Goal: Task Accomplishment & Management: Complete application form

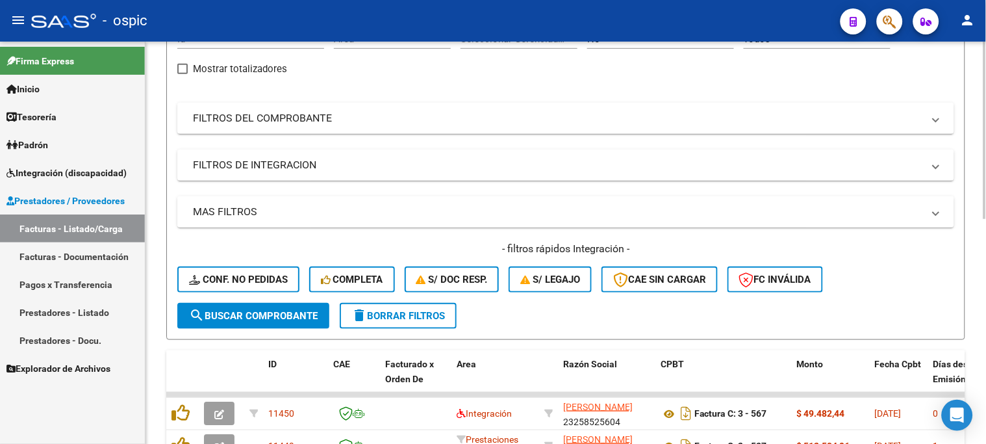
scroll to position [72, 0]
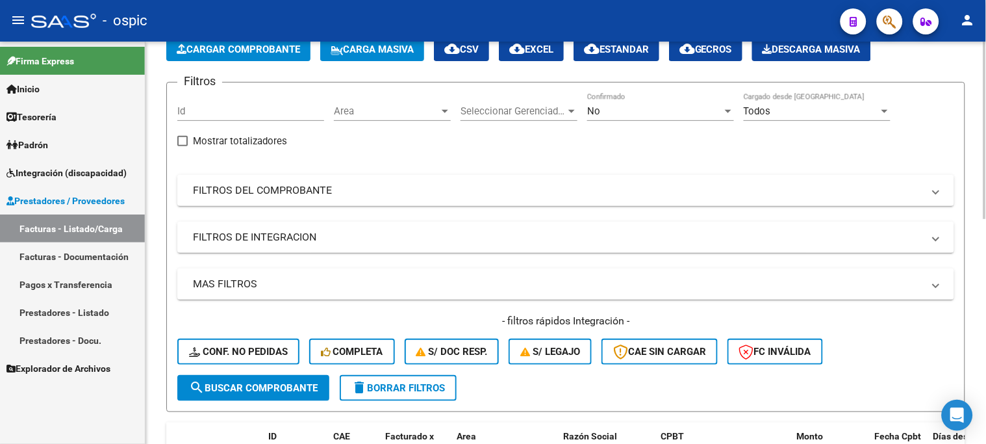
click at [593, 107] on span "No" at bounding box center [593, 111] width 13 height 12
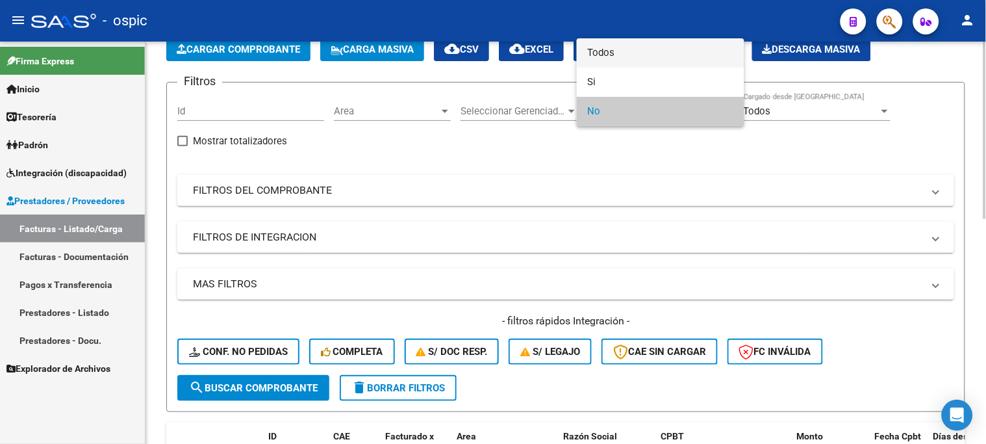
drag, startPoint x: 603, startPoint y: 49, endPoint x: 491, endPoint y: 102, distance: 123.5
click at [602, 49] on span "Todos" at bounding box center [660, 52] width 147 height 29
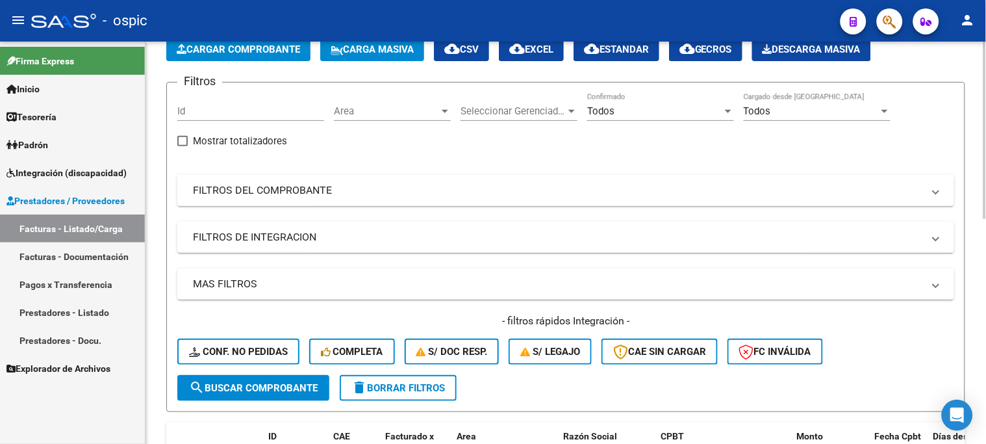
click at [303, 180] on mat-expansion-panel-header "FILTROS DEL COMPROBANTE" at bounding box center [565, 190] width 777 height 31
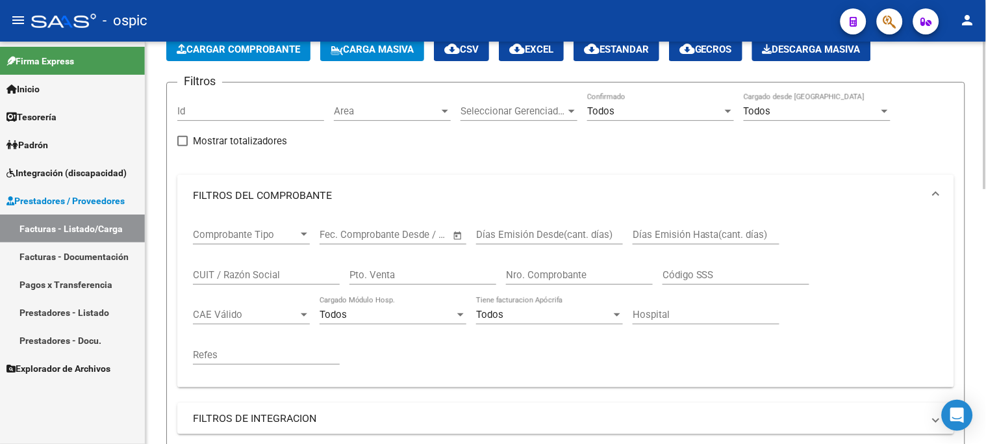
click at [274, 264] on div "CUIT / Razón Social" at bounding box center [266, 271] width 147 height 28
click at [641, 109] on div "Todos" at bounding box center [654, 111] width 135 height 12
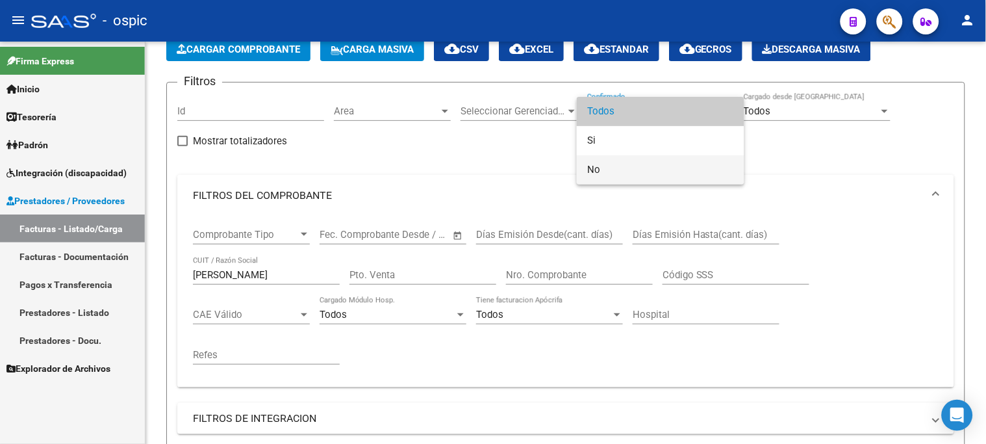
click at [612, 166] on span "No" at bounding box center [660, 169] width 147 height 29
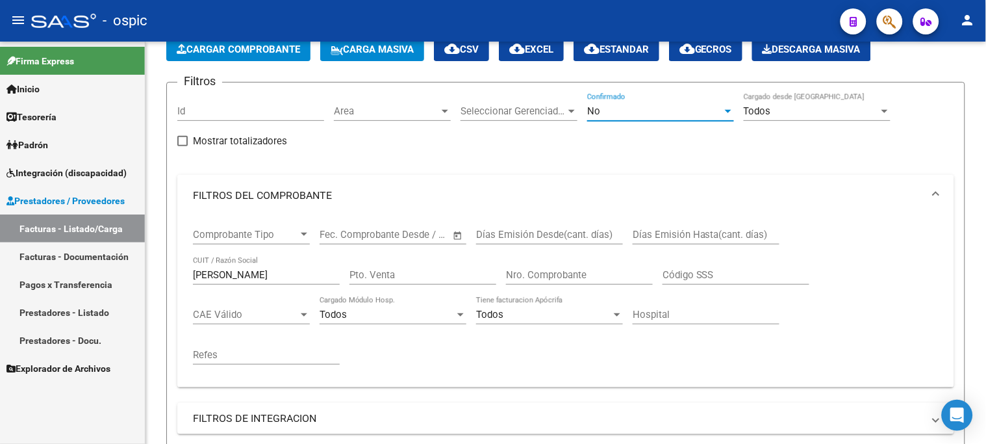
drag, startPoint x: 309, startPoint y: 272, endPoint x: 128, endPoint y: 267, distance: 181.3
click at [128, 267] on mat-sidenav-container "Firma Express Inicio Instructivos Contacto OS Tesorería Extractos Procesados (c…" at bounding box center [493, 243] width 986 height 402
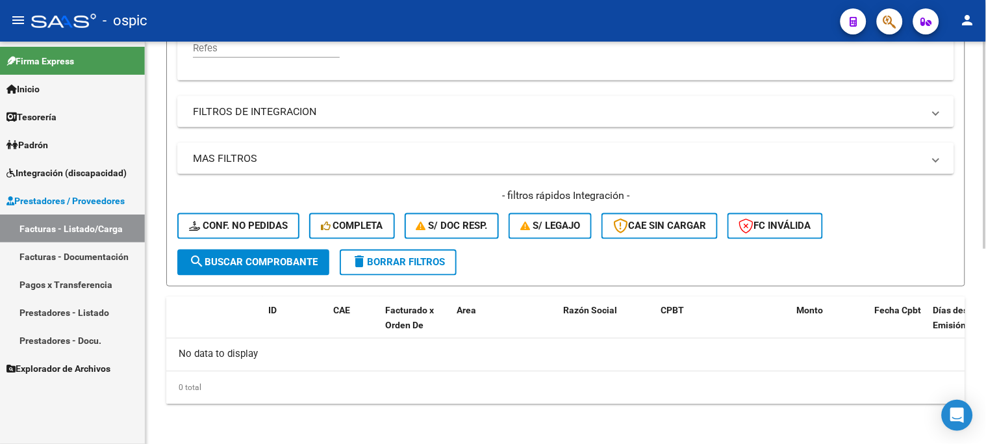
type input "[PERSON_NAME]"
click at [250, 263] on span "search Buscar Comprobante" at bounding box center [253, 263] width 129 height 12
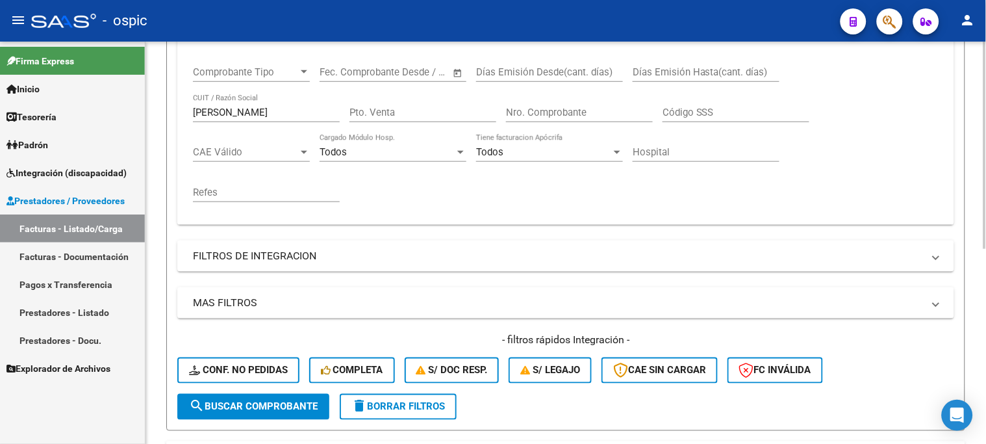
scroll to position [162, 0]
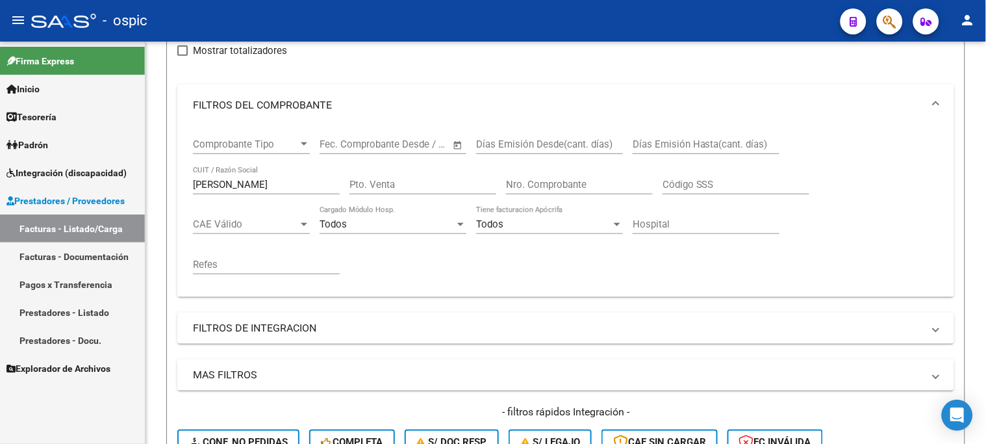
click at [103, 195] on span "Prestadores / Proveedores" at bounding box center [65, 201] width 118 height 14
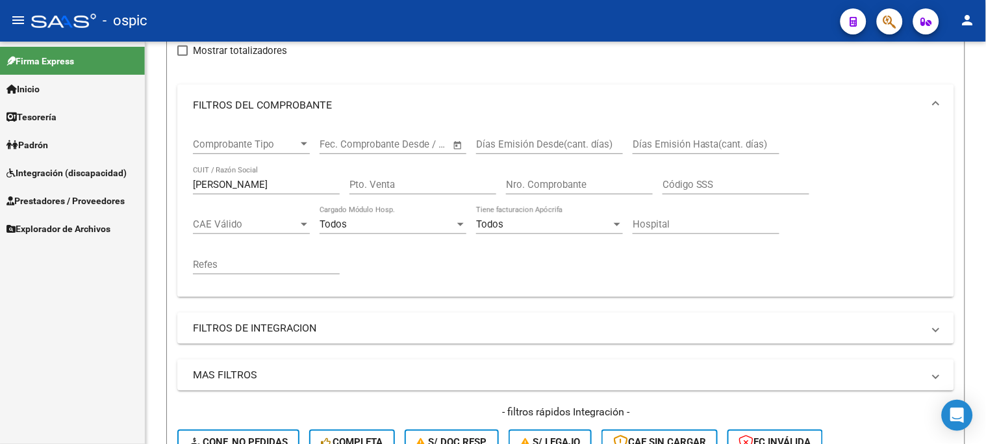
click at [104, 195] on span "Prestadores / Proveedores" at bounding box center [65, 201] width 118 height 14
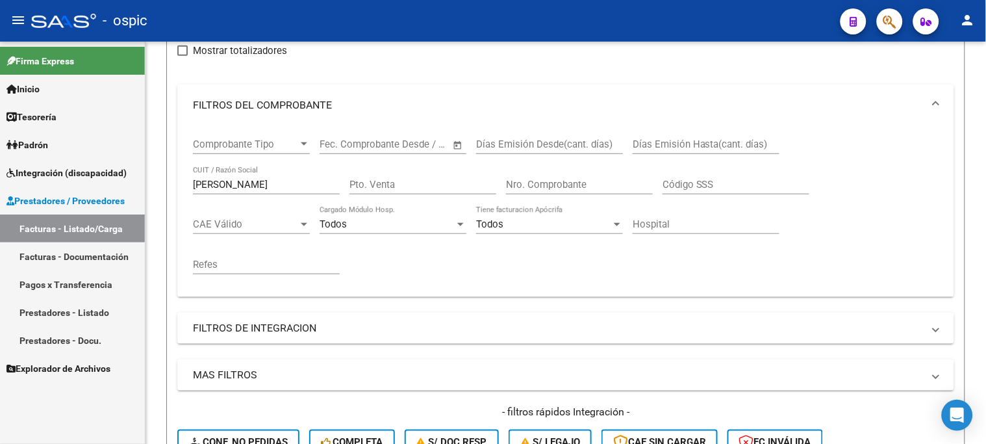
click at [99, 222] on link "Facturas - Listado/Carga" at bounding box center [72, 228] width 145 height 28
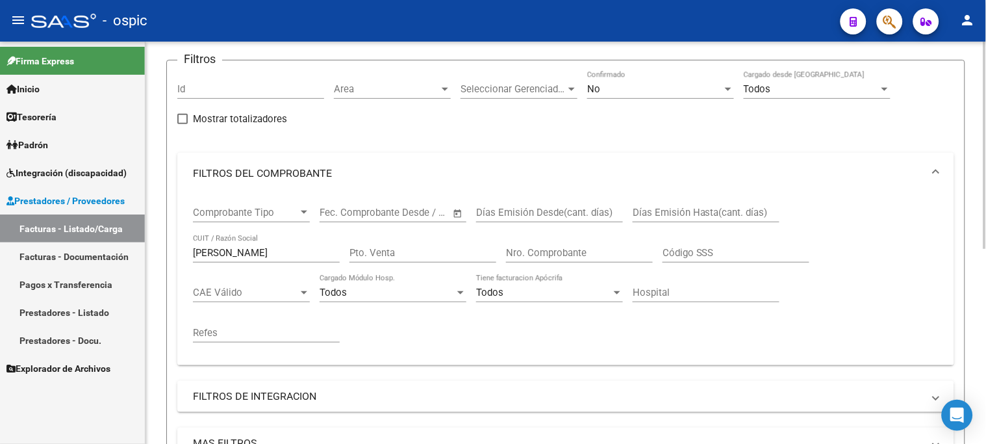
scroll to position [307, 0]
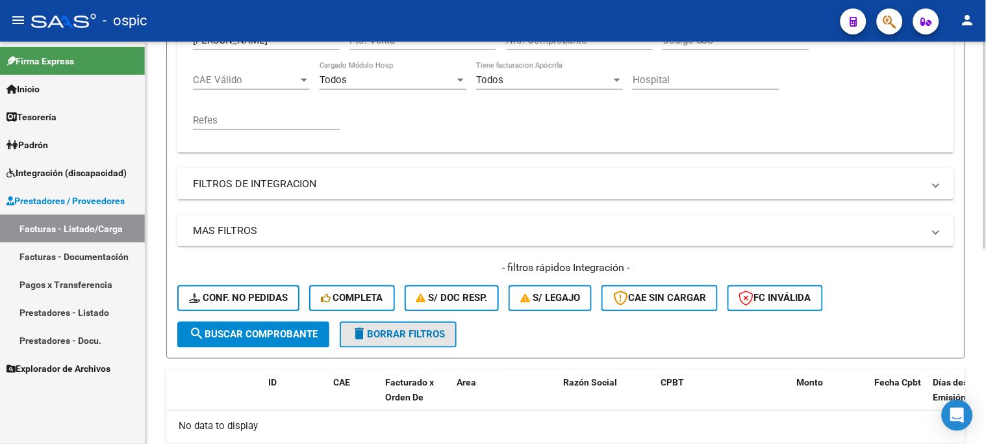
click at [425, 331] on span "delete Borrar Filtros" at bounding box center [399, 335] width 94 height 12
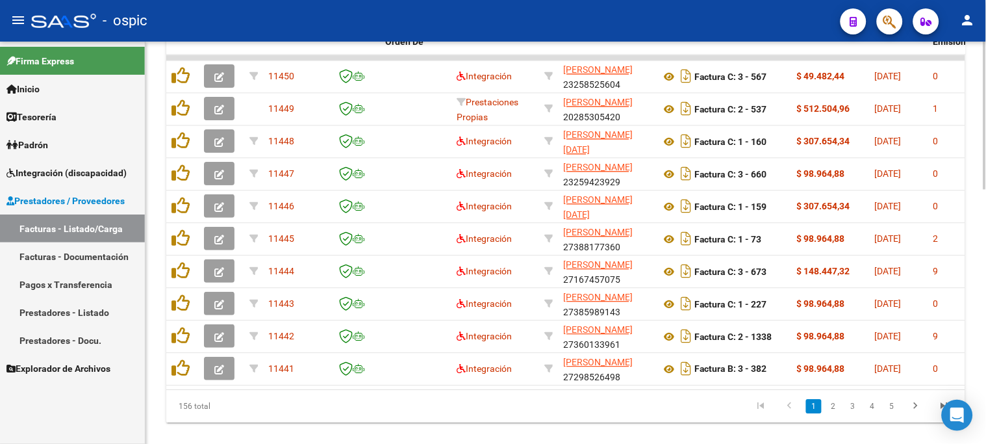
scroll to position [692, 0]
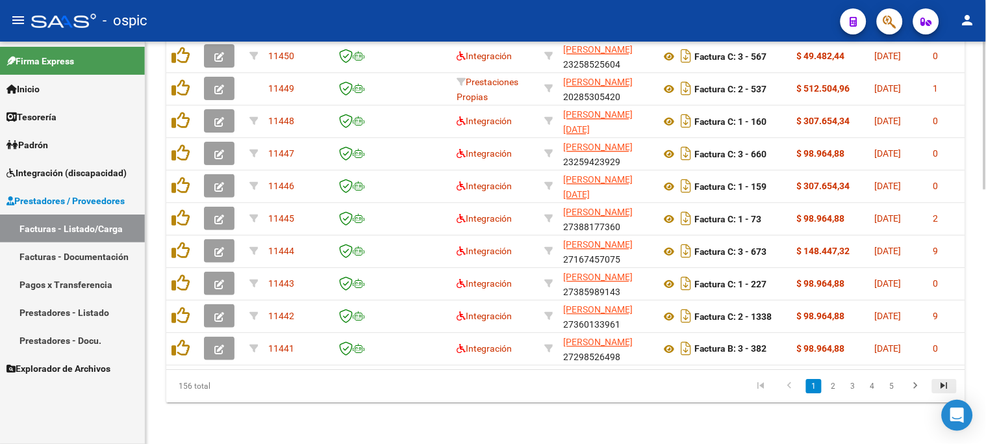
click at [947, 387] on icon "go to last page" at bounding box center [944, 387] width 17 height 16
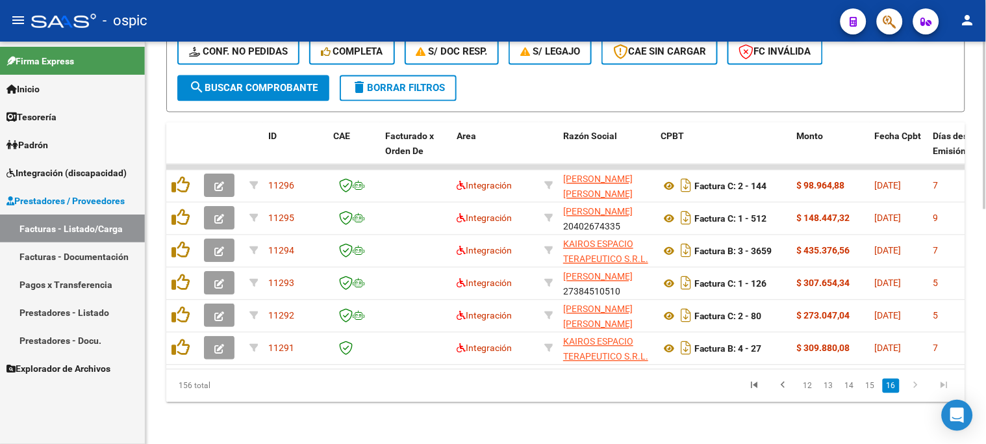
click at [947, 387] on icon "go to last page" at bounding box center [944, 387] width 17 height 16
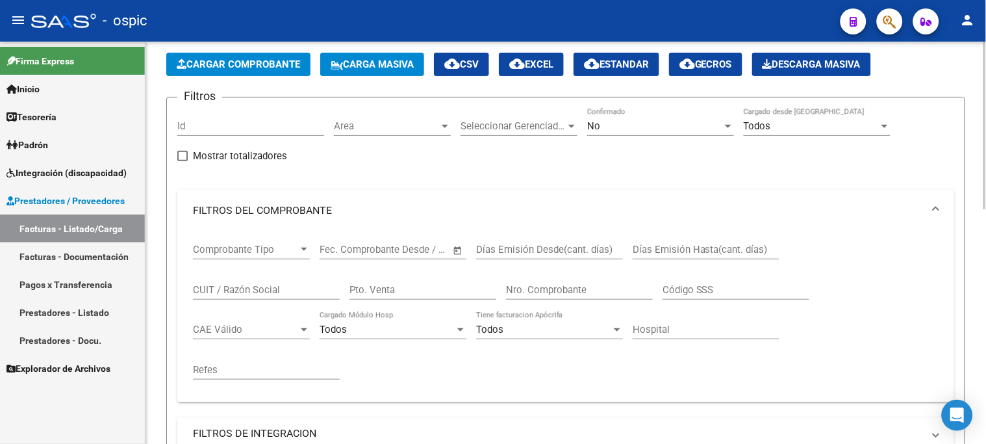
scroll to position [0, 0]
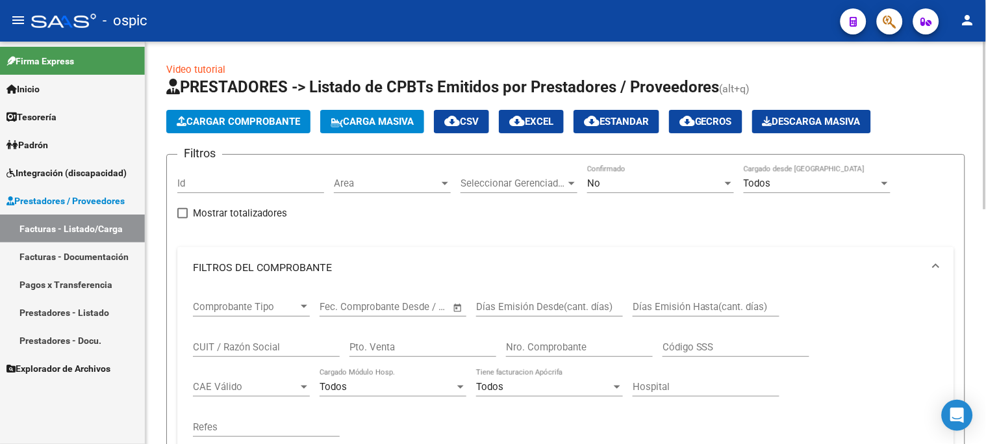
click at [605, 184] on div "No" at bounding box center [654, 183] width 135 height 12
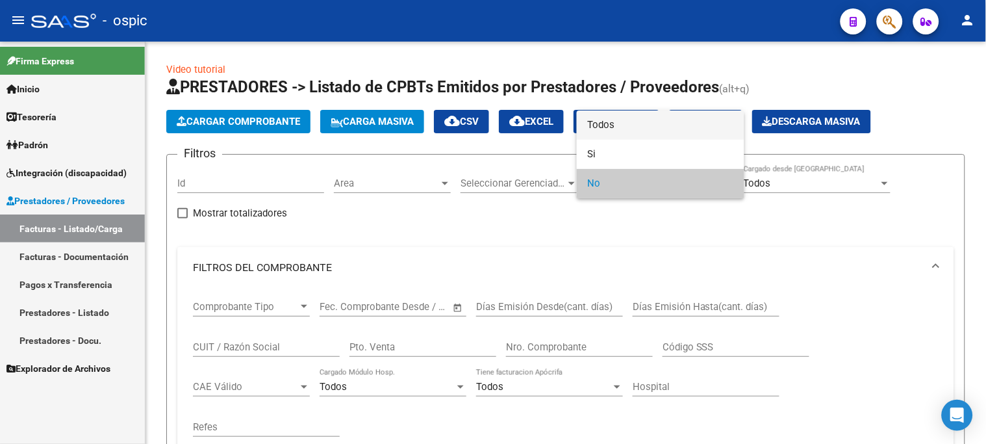
click at [606, 129] on span "Todos" at bounding box center [660, 124] width 147 height 29
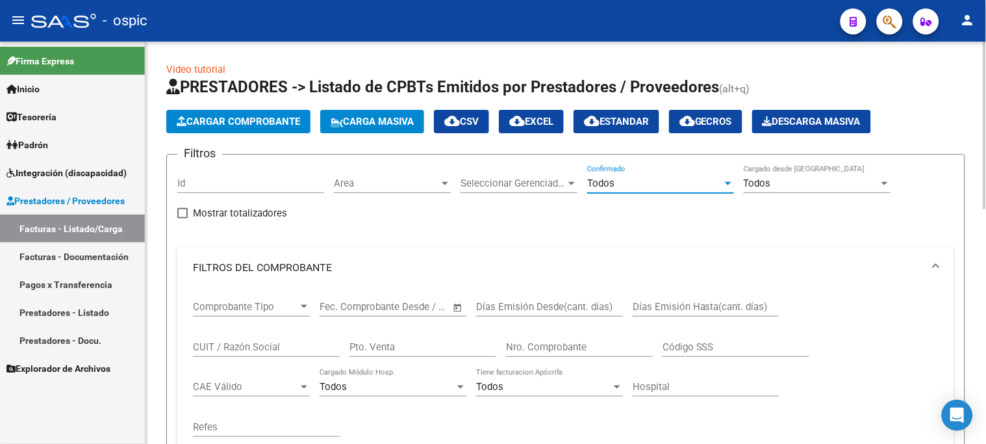
click at [275, 340] on div "CUIT / Razón Social" at bounding box center [266, 343] width 147 height 28
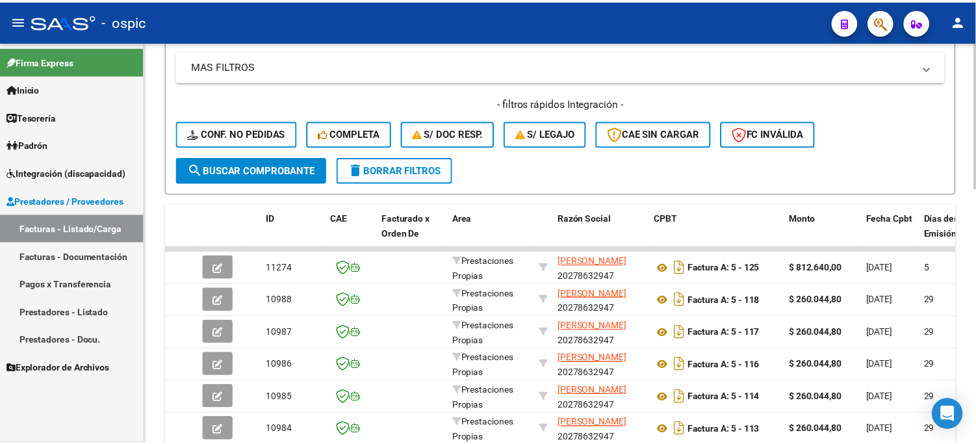
scroll to position [505, 0]
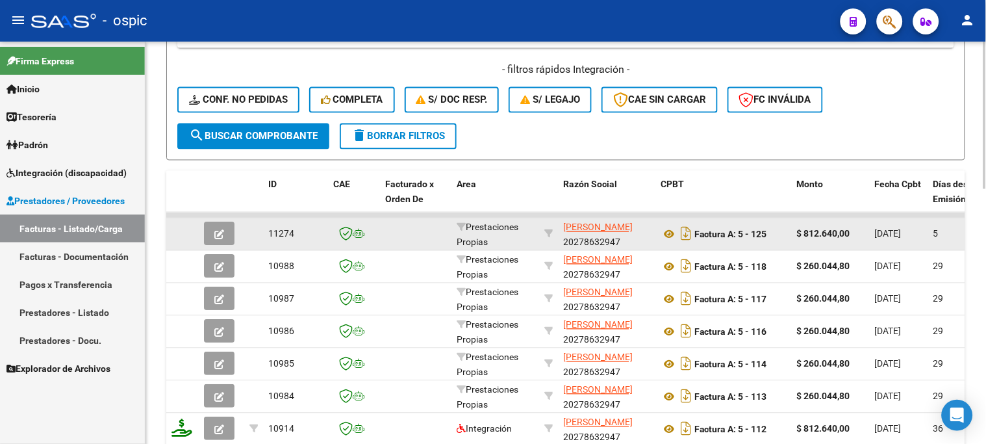
type input "[PERSON_NAME]"
click at [229, 223] on button "button" at bounding box center [219, 233] width 31 height 23
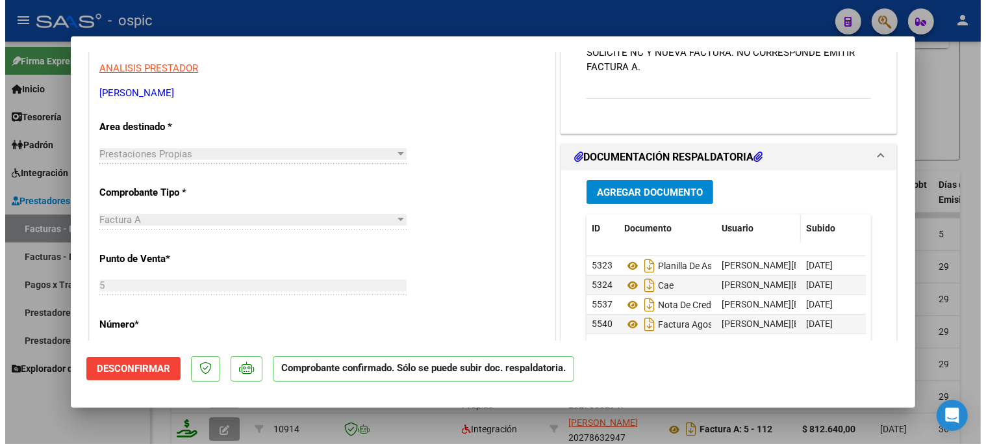
scroll to position [361, 0]
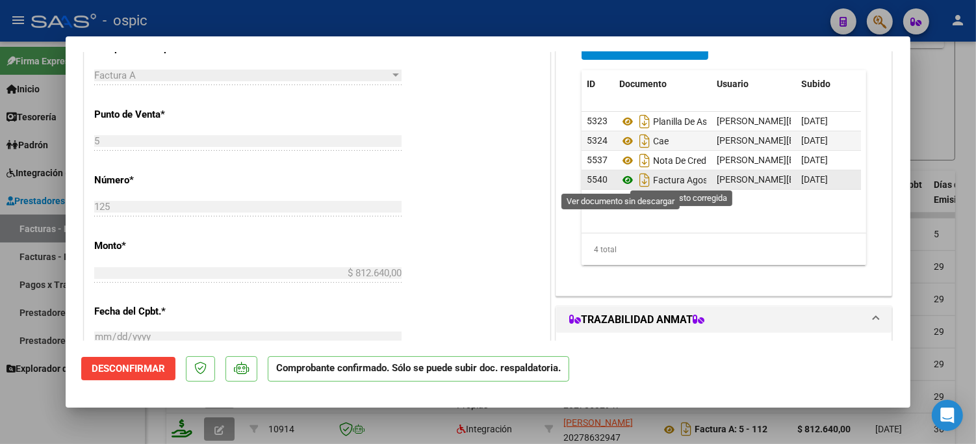
click at [620, 178] on icon at bounding box center [627, 180] width 17 height 16
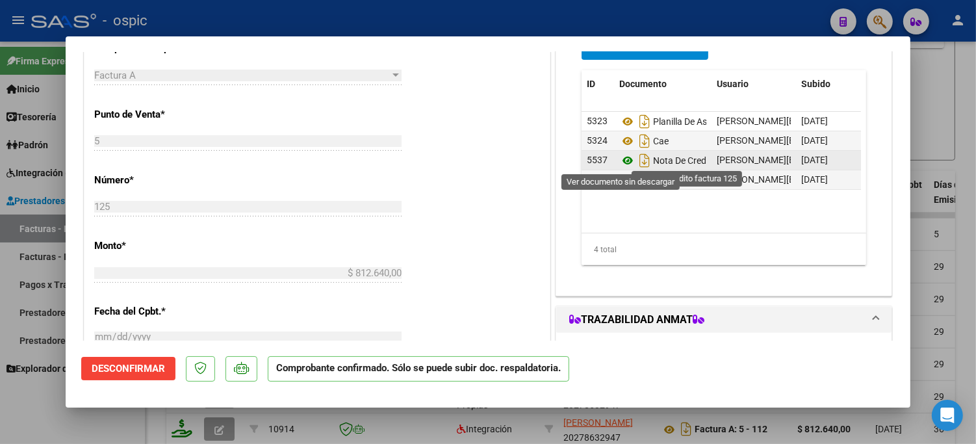
click at [624, 160] on icon at bounding box center [627, 161] width 17 height 16
click at [639, 158] on icon "Descargar documento" at bounding box center [644, 160] width 17 height 21
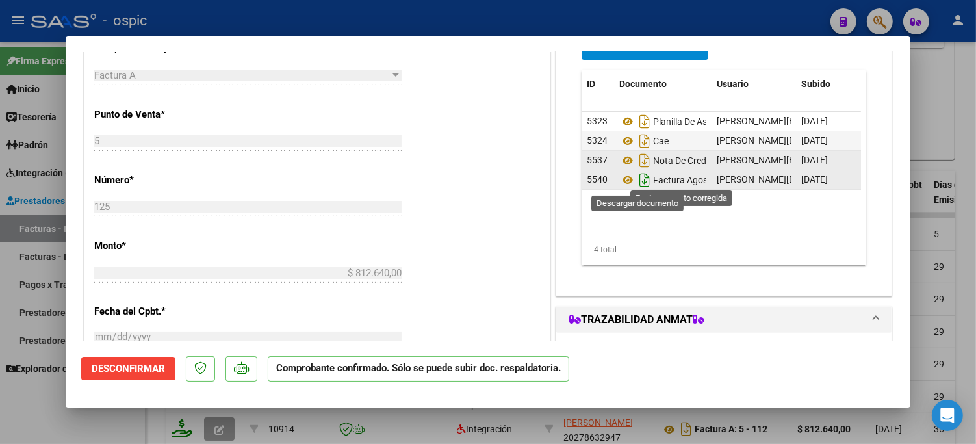
click at [639, 179] on icon "Descargar documento" at bounding box center [644, 180] width 17 height 21
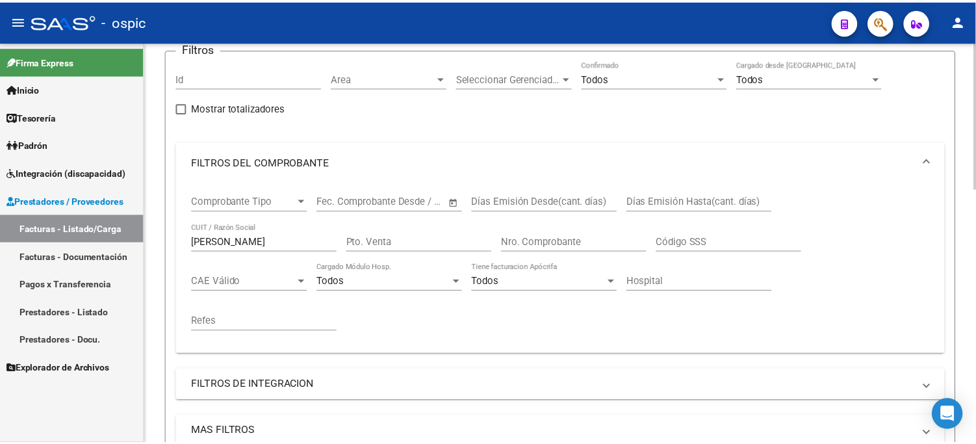
scroll to position [0, 0]
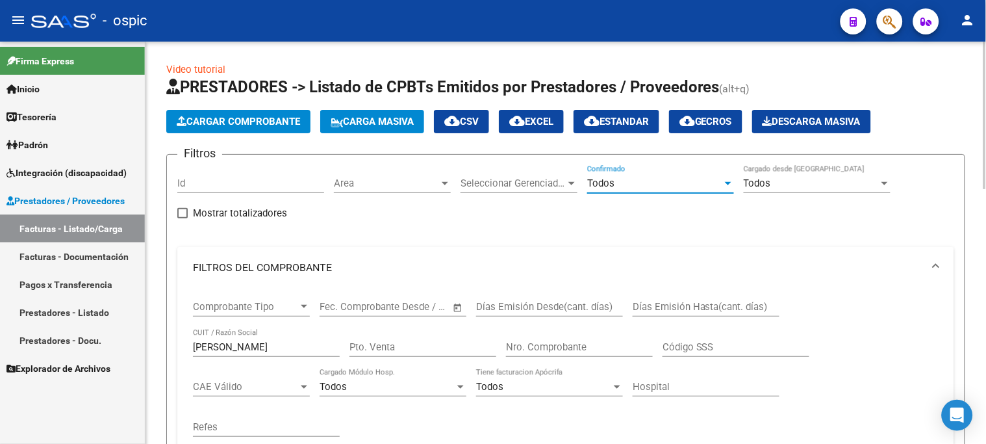
click at [620, 185] on div "Todos" at bounding box center [654, 183] width 135 height 12
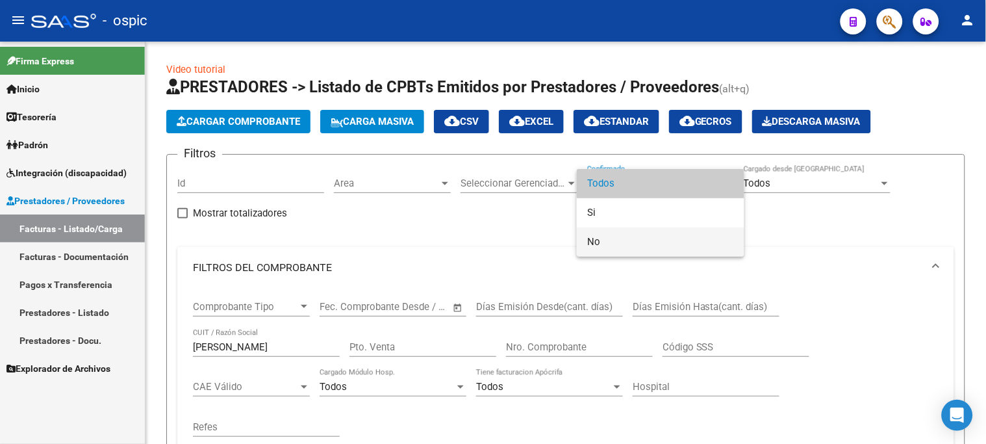
click at [612, 237] on span "No" at bounding box center [660, 241] width 147 height 29
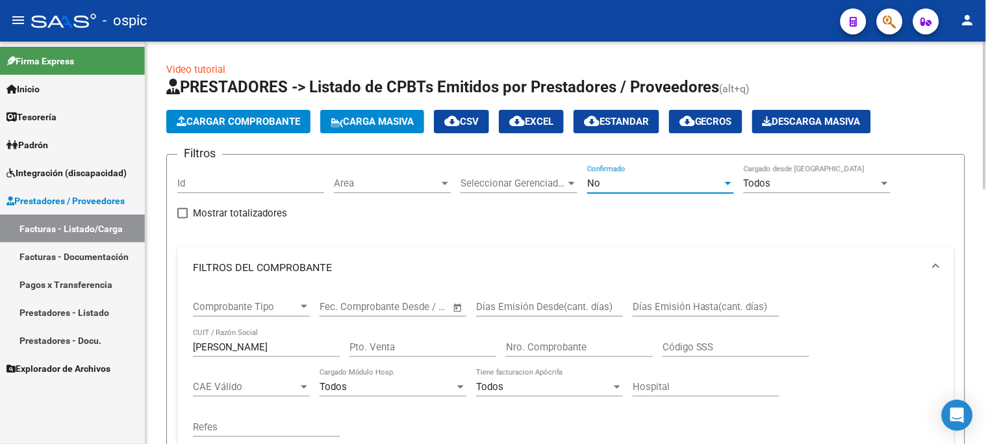
click at [242, 122] on span "Cargar Comprobante" at bounding box center [238, 122] width 123 height 12
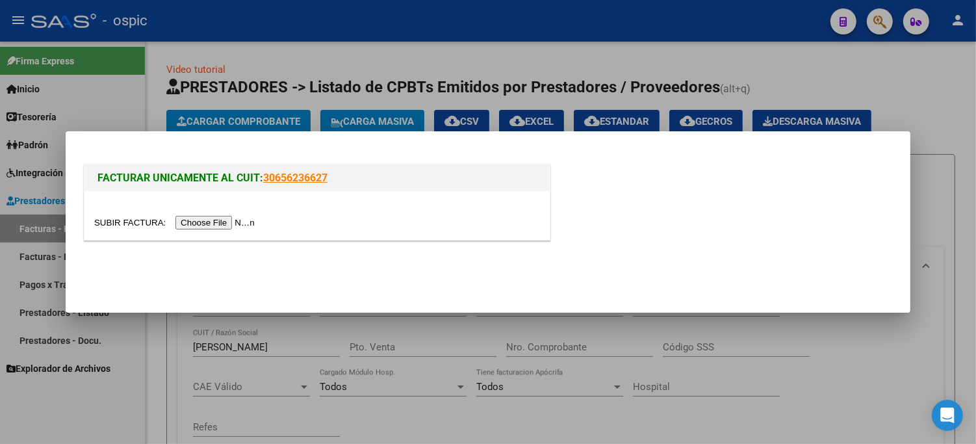
click at [227, 224] on input "file" at bounding box center [176, 223] width 164 height 14
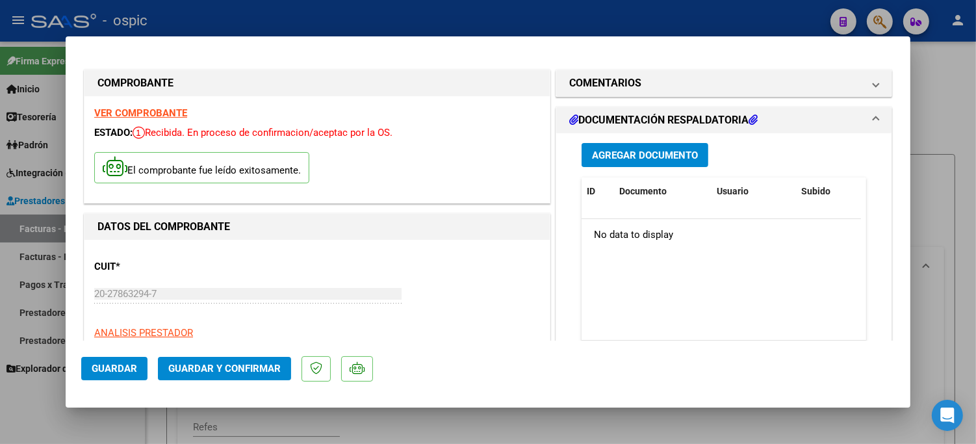
drag, startPoint x: 639, startPoint y: 86, endPoint x: 643, endPoint y: 185, distance: 98.9
click at [639, 87] on mat-panel-title "COMENTARIOS" at bounding box center [716, 83] width 294 height 16
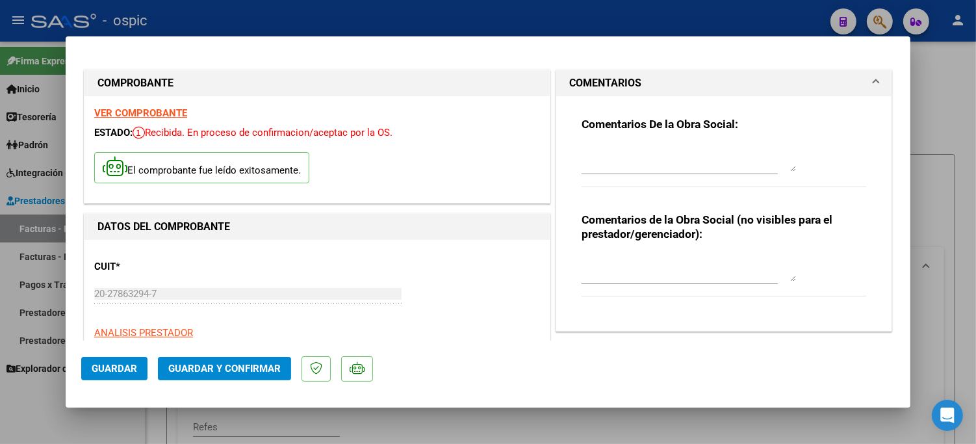
click at [661, 255] on textarea at bounding box center [689, 268] width 214 height 26
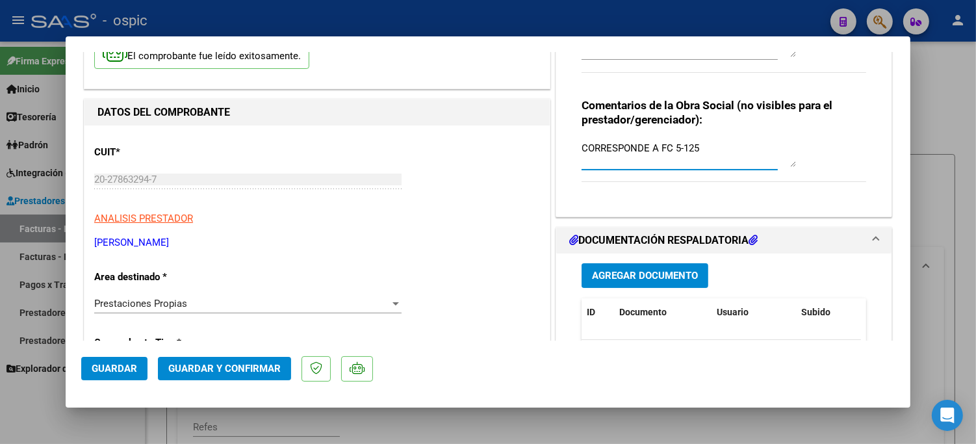
scroll to position [144, 0]
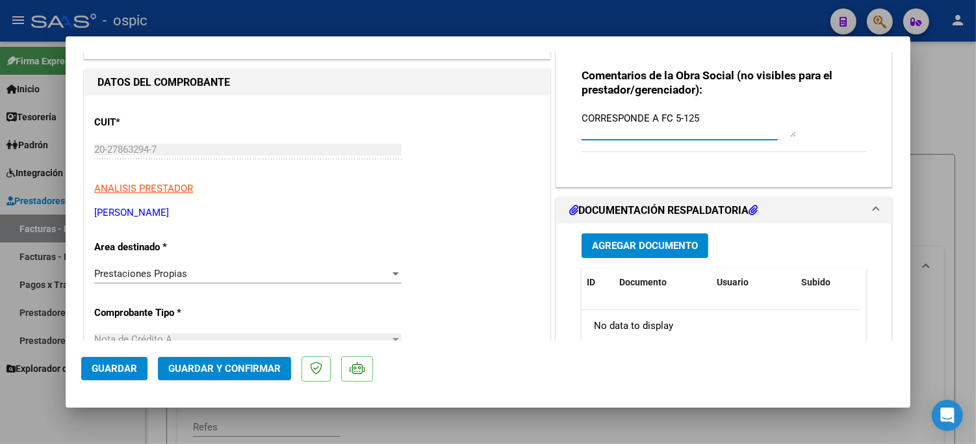
type textarea "CORRESPONDE A FC 5-125"
click at [256, 363] on span "Guardar y Confirmar" at bounding box center [224, 369] width 112 height 12
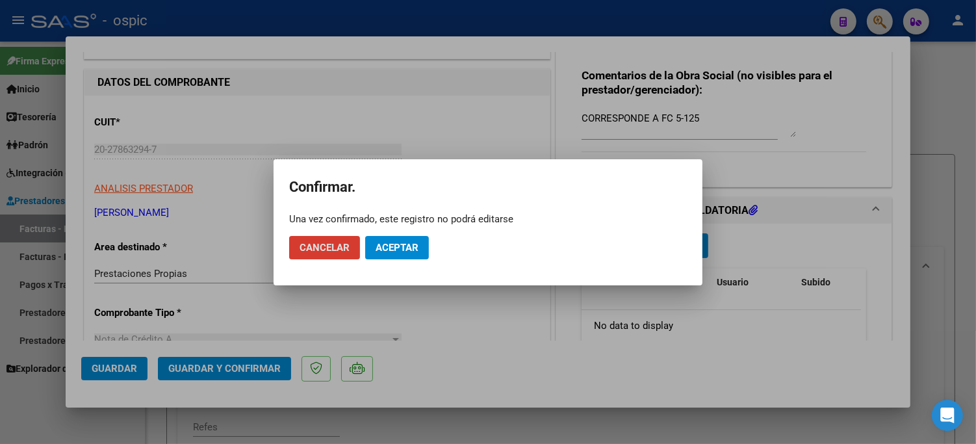
click at [406, 244] on span "Aceptar" at bounding box center [397, 248] width 43 height 12
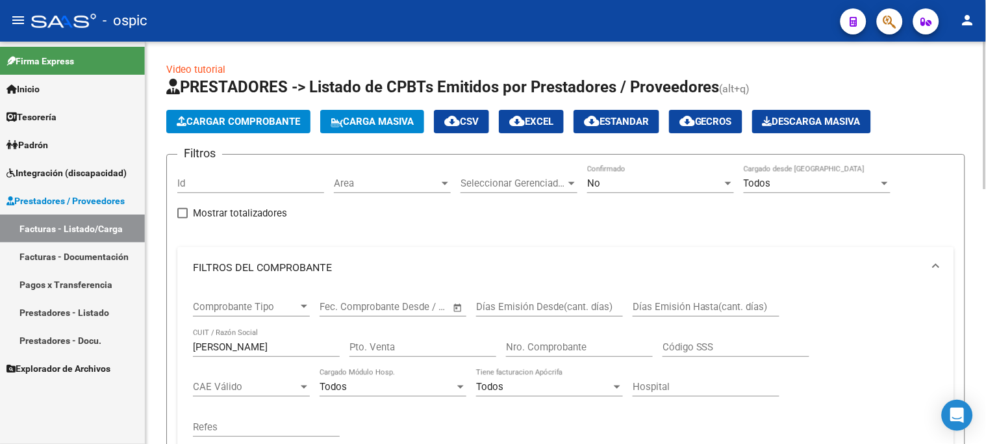
click at [282, 116] on span "Cargar Comprobante" at bounding box center [238, 122] width 123 height 12
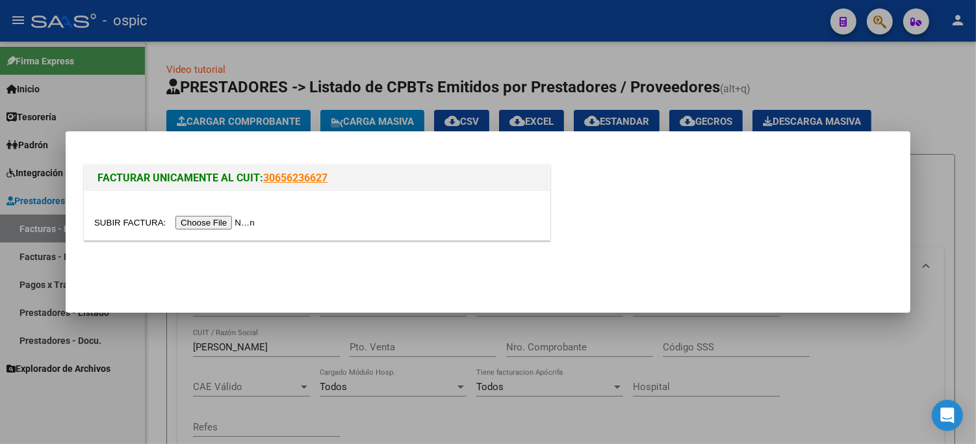
click at [251, 218] on input "file" at bounding box center [176, 223] width 164 height 14
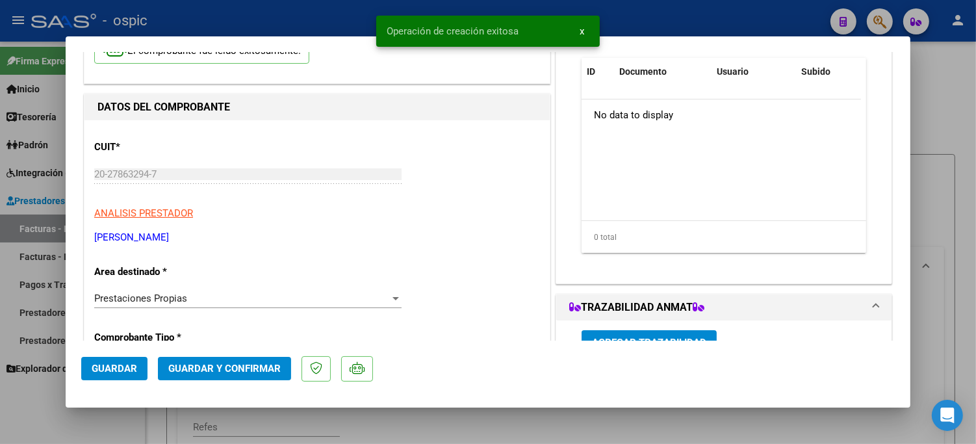
scroll to position [171, 0]
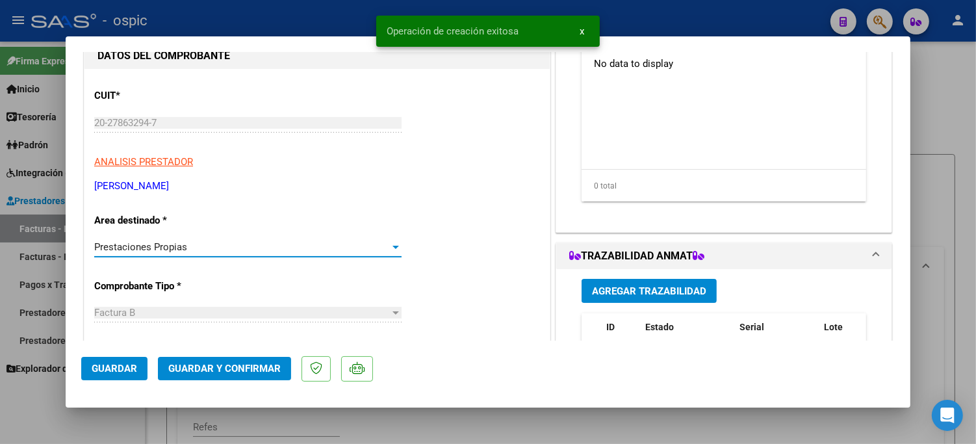
click at [212, 241] on div "Prestaciones Propias" at bounding box center [242, 247] width 296 height 12
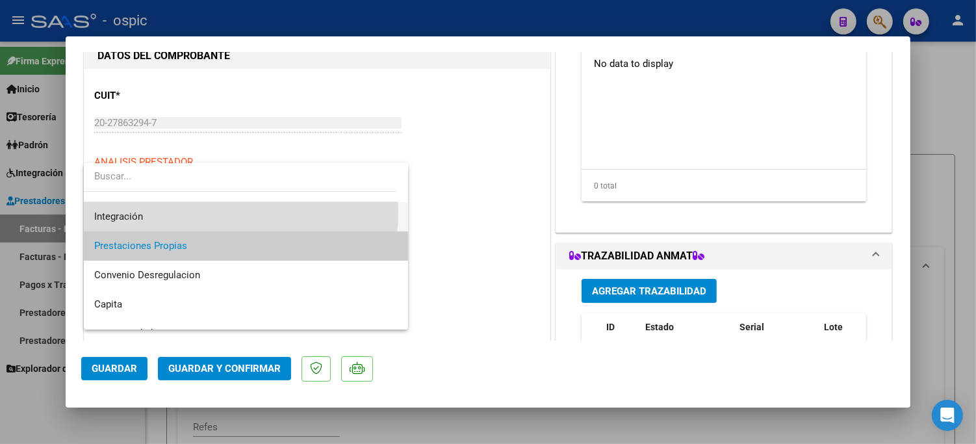
click at [176, 211] on span "Integración" at bounding box center [245, 216] width 303 height 29
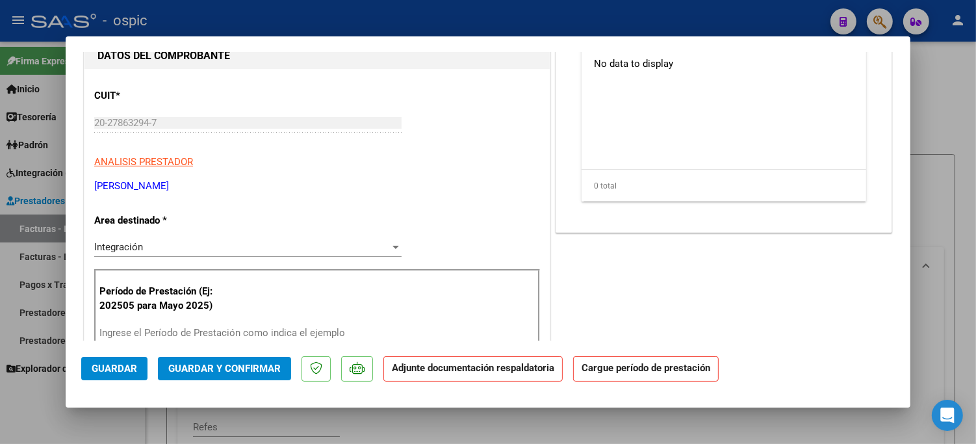
scroll to position [276, 0]
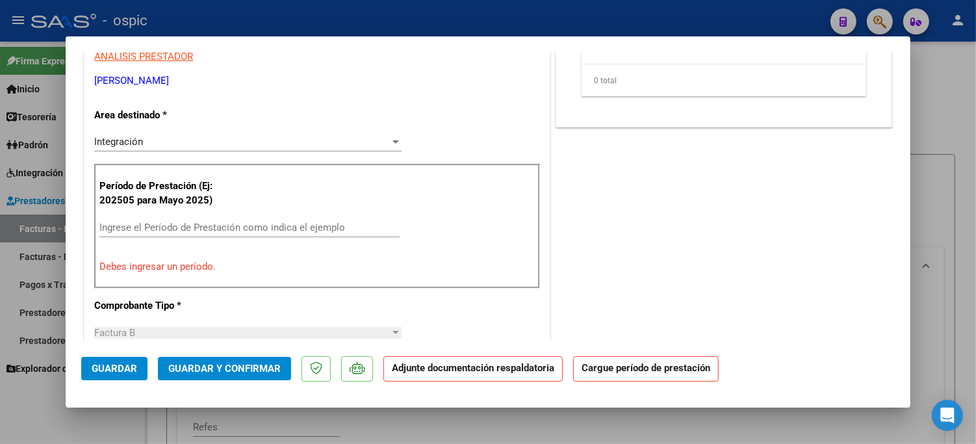
click at [171, 229] on input "Ingrese el Período de Prestación como indica el ejemplo" at bounding box center [249, 228] width 300 height 12
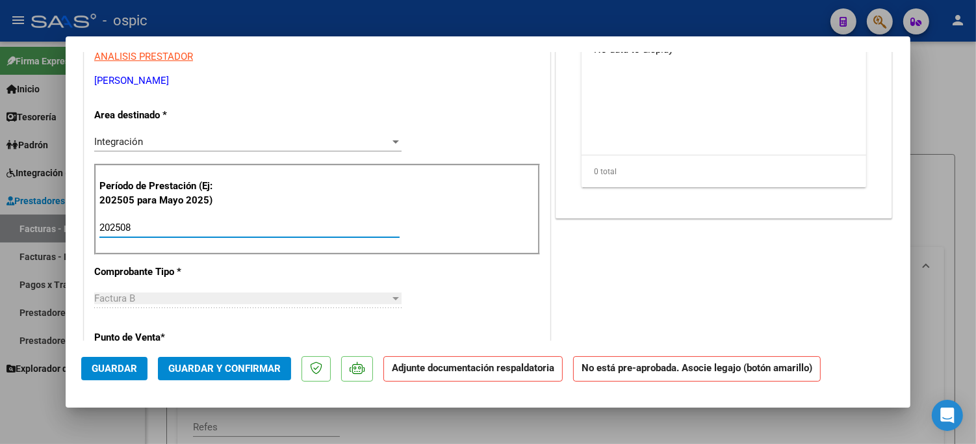
type input "202508"
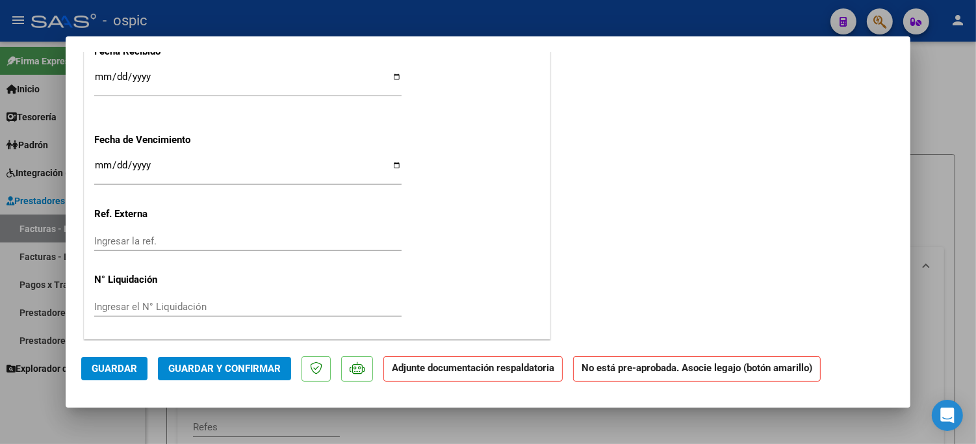
scroll to position [0, 0]
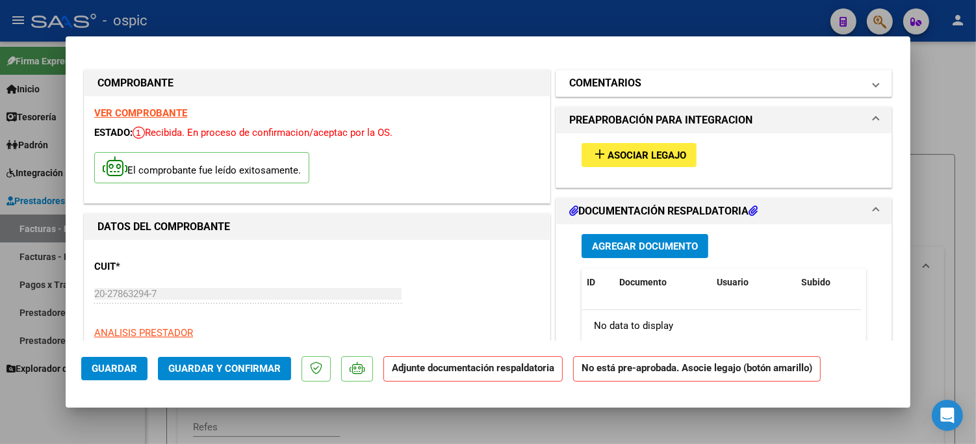
click at [589, 83] on h1 "COMENTARIOS" at bounding box center [605, 83] width 72 height 16
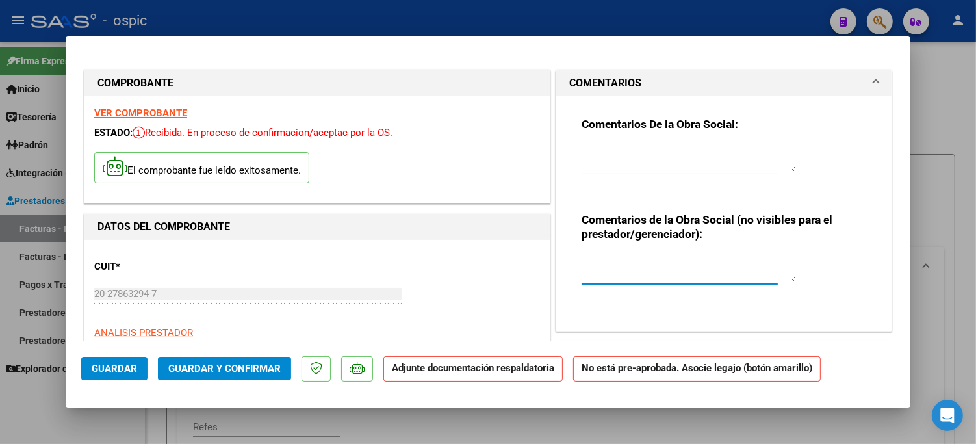
click at [650, 265] on textarea at bounding box center [689, 268] width 214 height 26
type textarea "TRANSPORTE 1.500 KM MENSUALES"
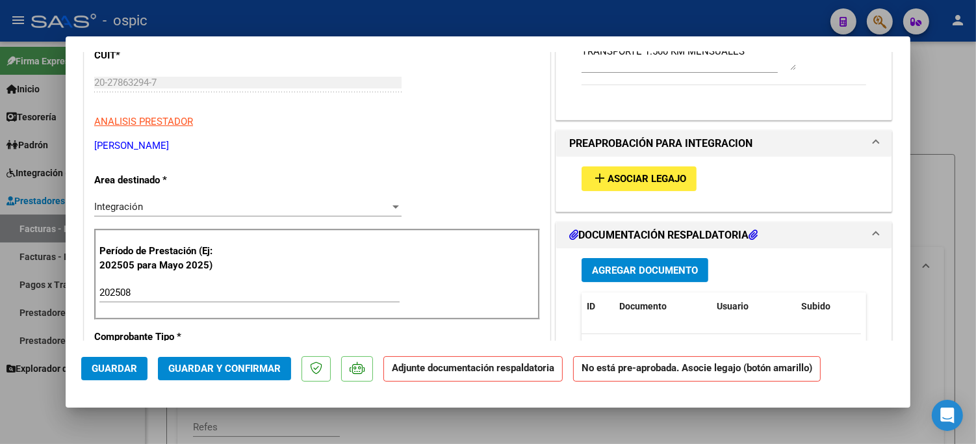
scroll to position [224, 0]
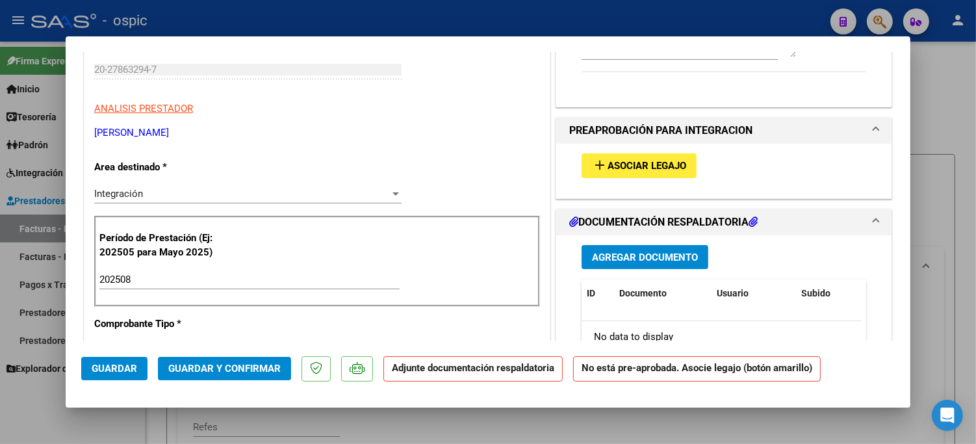
click at [656, 164] on span "Asociar Legajo" at bounding box center [647, 166] width 79 height 12
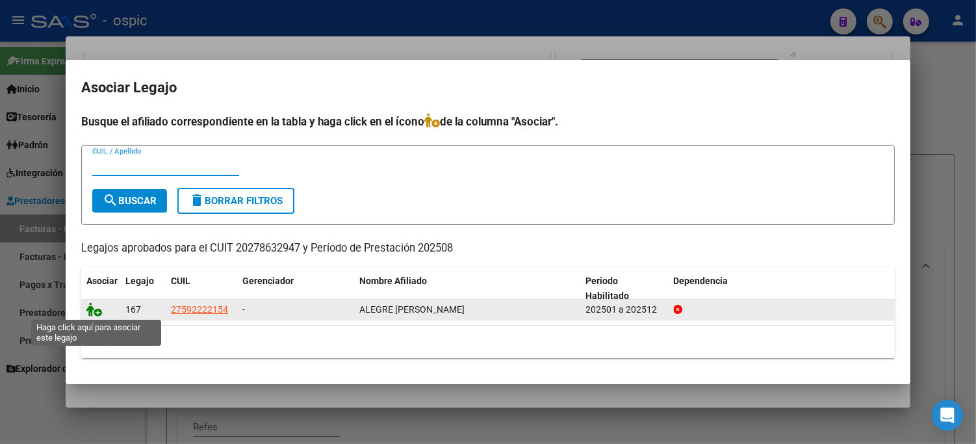
click at [100, 312] on icon at bounding box center [94, 309] width 16 height 14
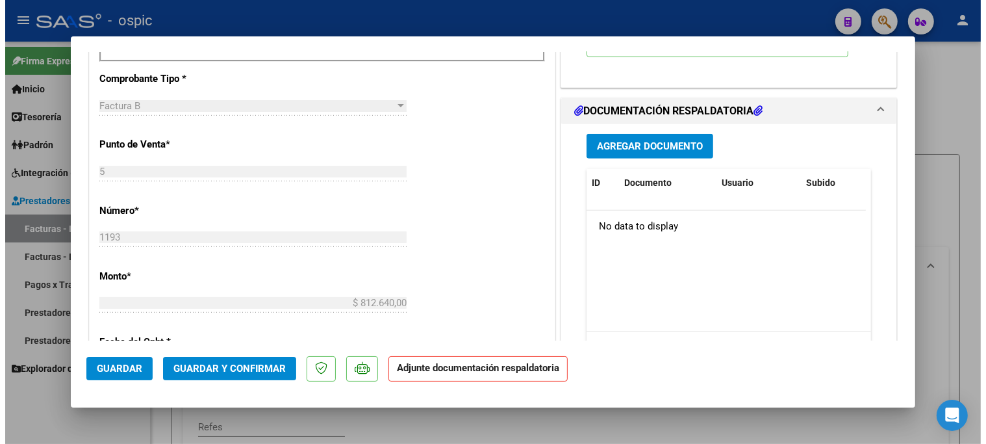
scroll to position [517, 0]
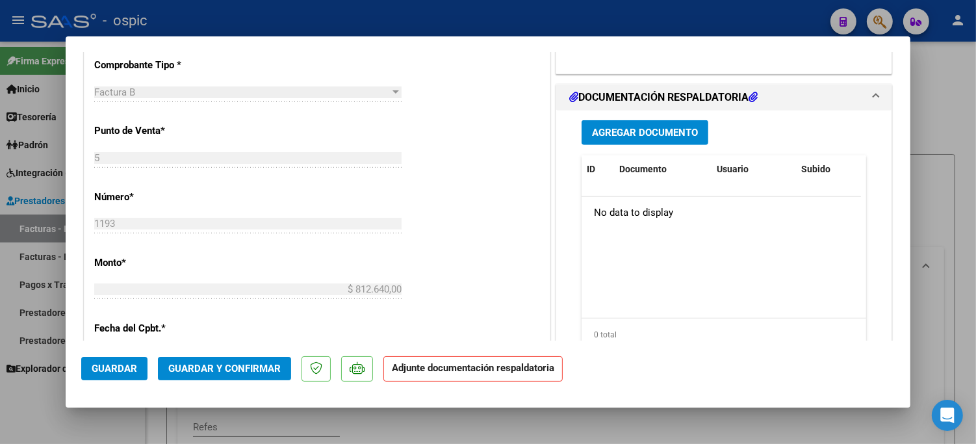
click at [204, 373] on span "Guardar y Confirmar" at bounding box center [224, 369] width 112 height 12
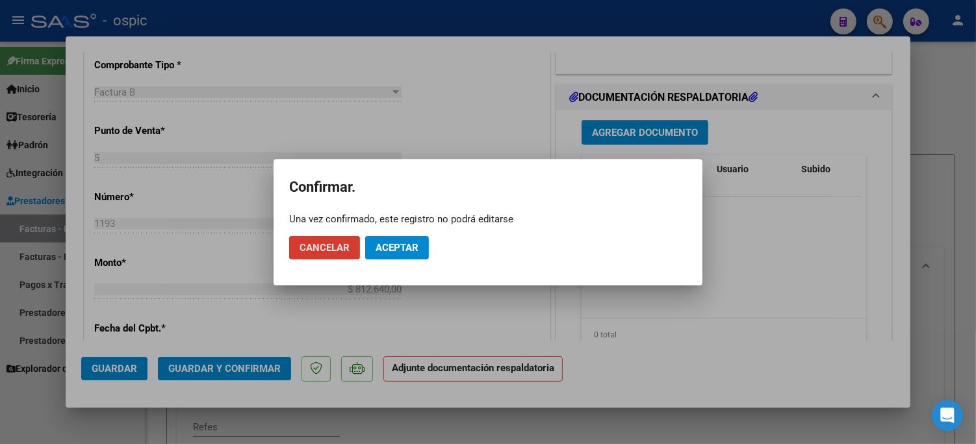
click at [385, 247] on span "Aceptar" at bounding box center [397, 248] width 43 height 12
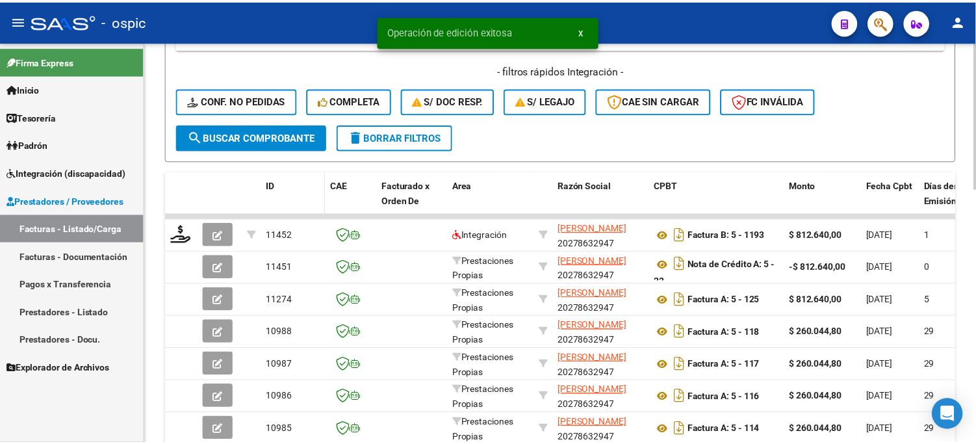
scroll to position [505, 0]
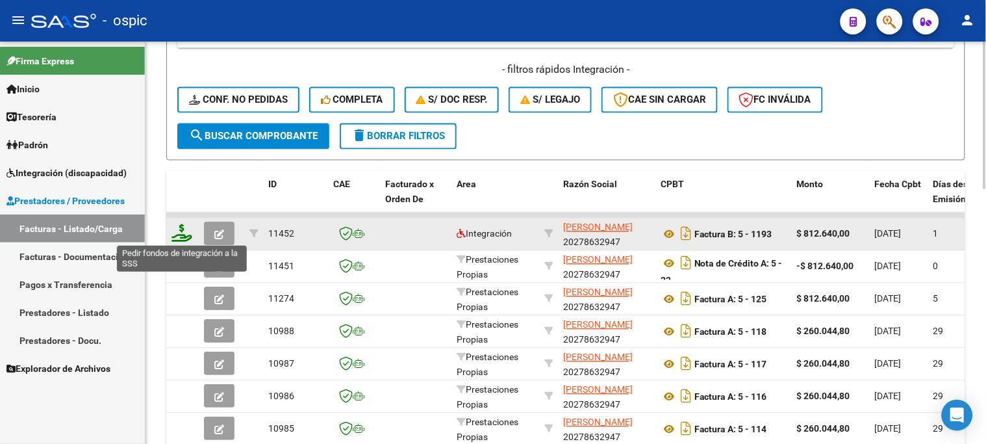
click at [183, 227] on icon at bounding box center [182, 233] width 21 height 18
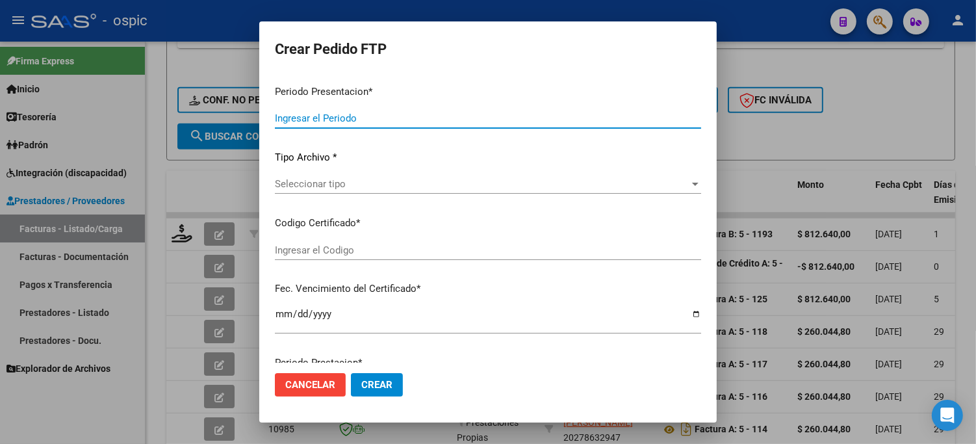
type input "202508"
type input "$ 812.640,00"
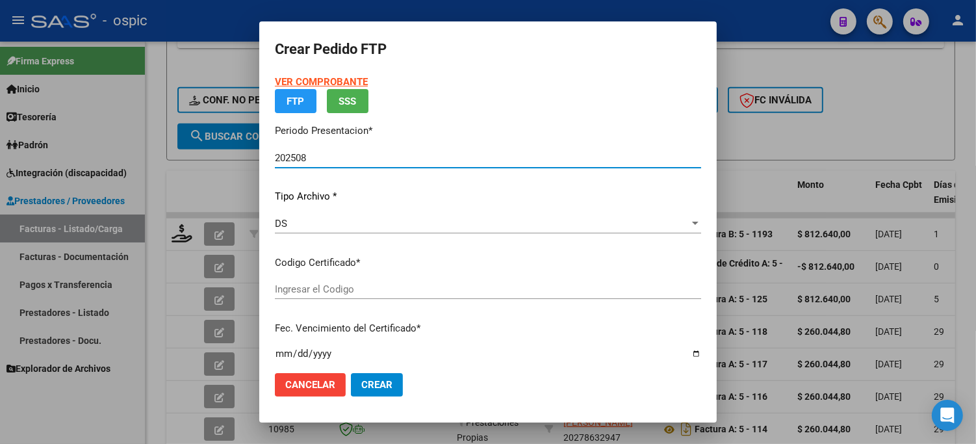
type input "0000000000000000000000000000008122829044"
type input "[DATE]"
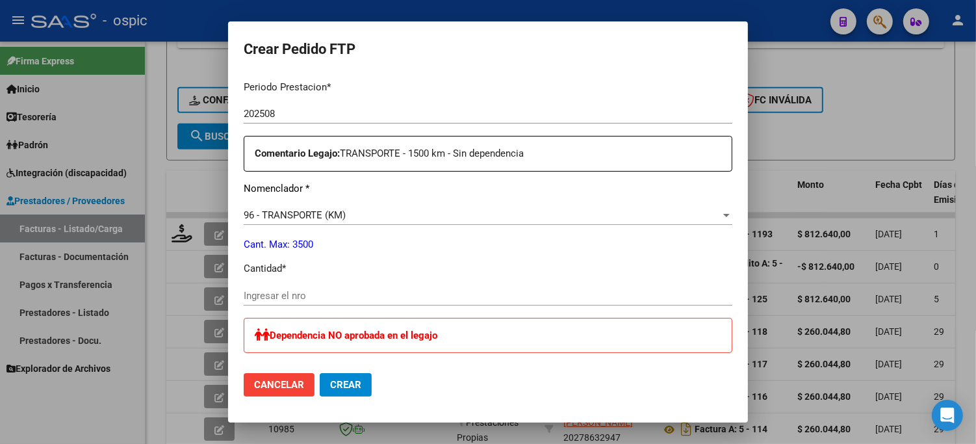
scroll to position [436, 0]
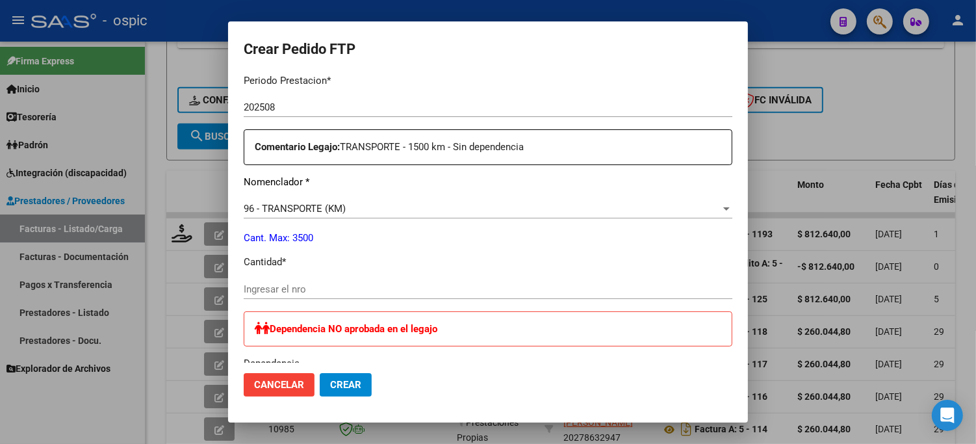
click at [335, 286] on input "Ingresar el nro" at bounding box center [488, 289] width 489 height 12
type input "1500"
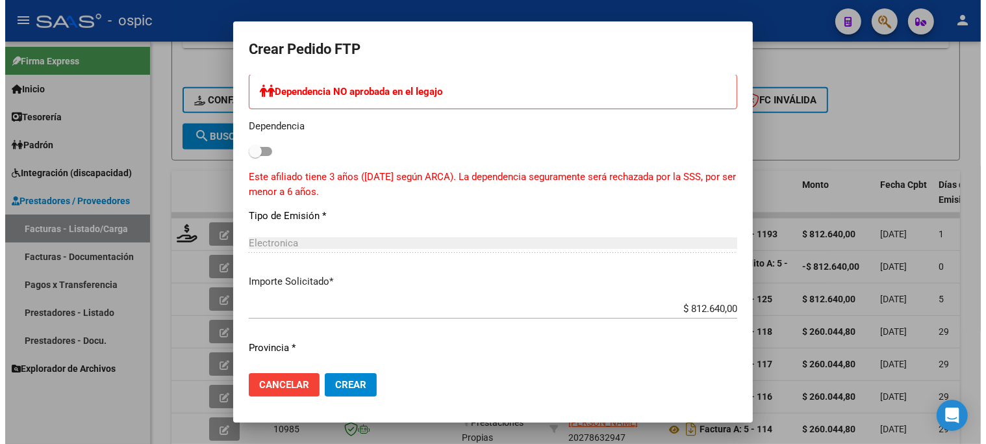
scroll to position [680, 0]
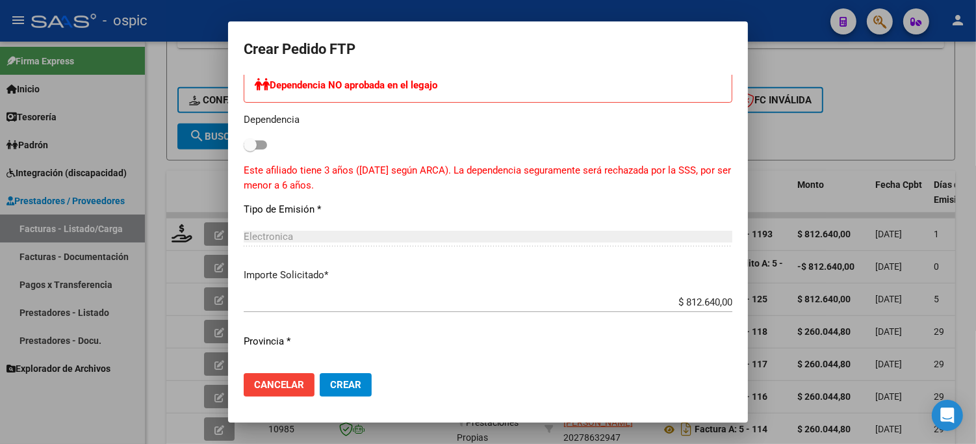
click at [359, 386] on span "Crear" at bounding box center [345, 385] width 31 height 12
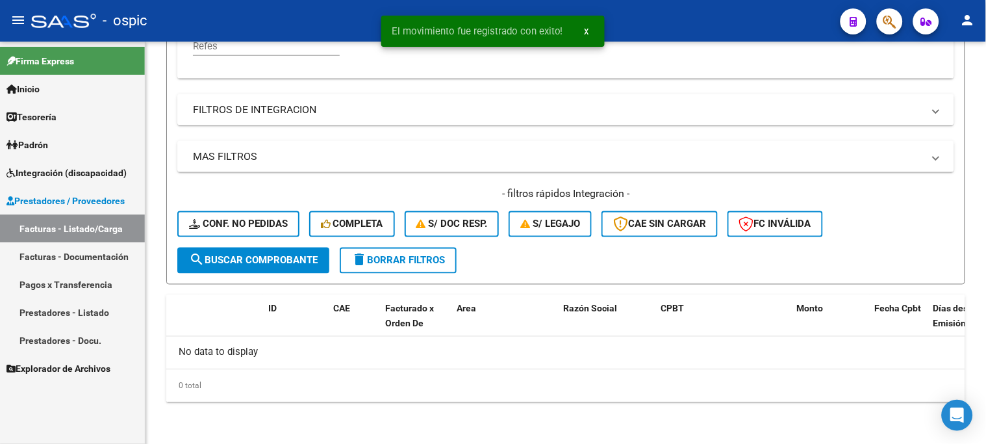
scroll to position [379, 0]
